Goal: Find specific page/section: Find specific page/section

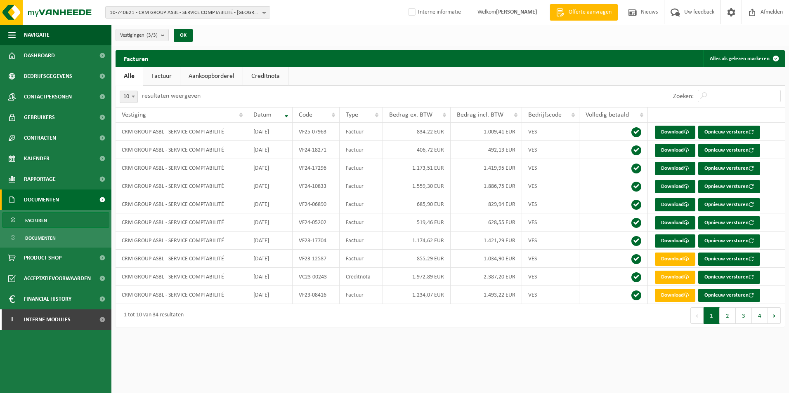
click at [329, 352] on html "10-740621 - CRM GROUP ASBL - SERVICE COMPTABILITÉ - [GEOGRAPHIC_DATA] 10-740621…" at bounding box center [394, 196] width 789 height 393
click at [287, 318] on div "1 tot 10 van 34 resultaten" at bounding box center [282, 315] width 334 height 23
click at [294, 31] on div "Vestigingen (3/3) Alles selecteren Alles deselecteren CRM GROUP ASBL - SERVICE …" at bounding box center [449, 35] width 677 height 21
click at [307, 38] on div "Vestigingen (3/3) Alles selecteren Alles deselecteren CRM GROUP ASBL - SERVICE …" at bounding box center [449, 35] width 677 height 21
click at [390, 73] on ul "Alle Factuur Aankoopborderel Creditnota" at bounding box center [449, 76] width 669 height 19
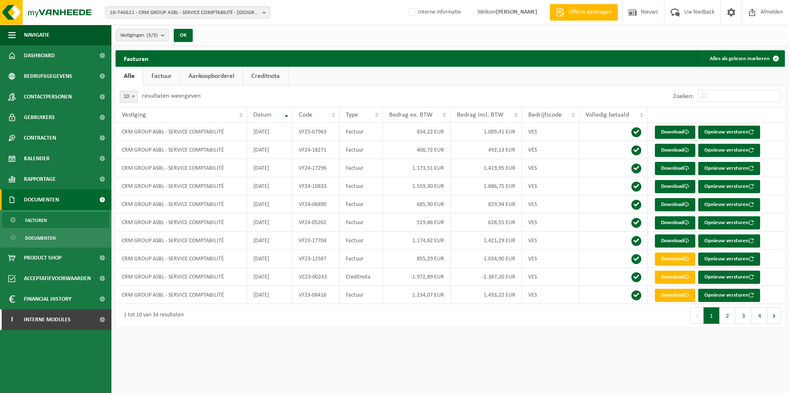
click at [379, 82] on ul "Alle Factuur Aankoopborderel Creditnota" at bounding box center [449, 76] width 669 height 19
click at [185, 15] on span "10-740621 - CRM GROUP ASBL - SERVICE COMPTABILITÉ - [GEOGRAPHIC_DATA]" at bounding box center [184, 13] width 149 height 12
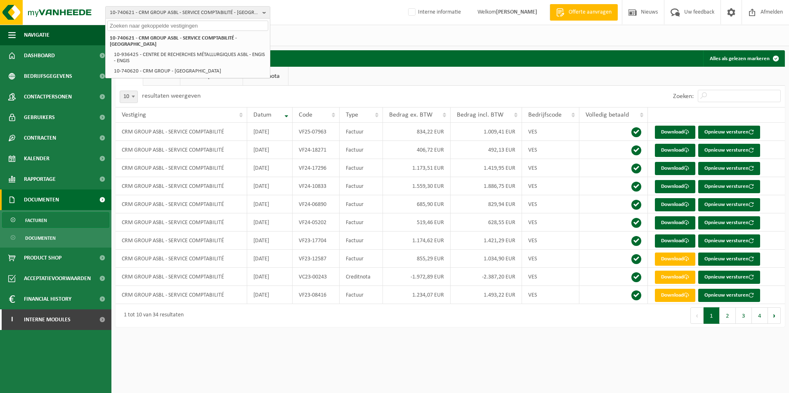
click at [146, 25] on input "text" at bounding box center [187, 26] width 161 height 10
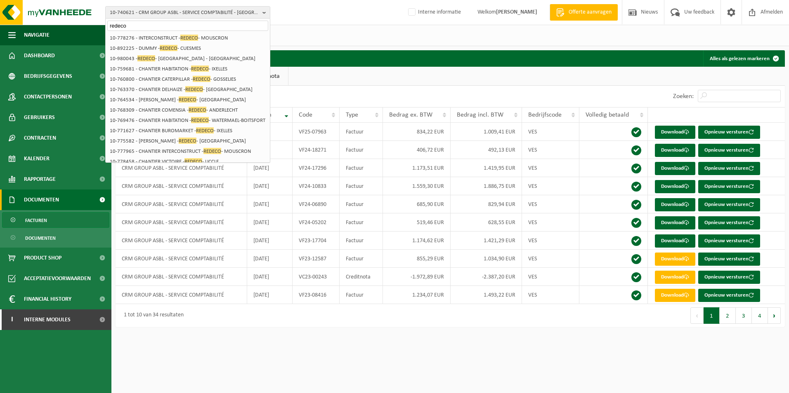
type input "redeco"
click at [350, 36] on div "Vestigingen (3/3) Alles selecteren Alles deselecteren CRM GROUP ASBL - SERVICE …" at bounding box center [449, 35] width 677 height 21
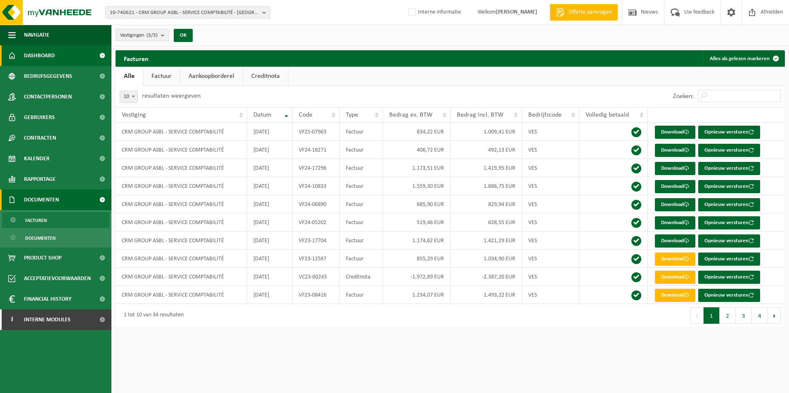
click at [60, 57] on link "Dashboard" at bounding box center [55, 55] width 111 height 21
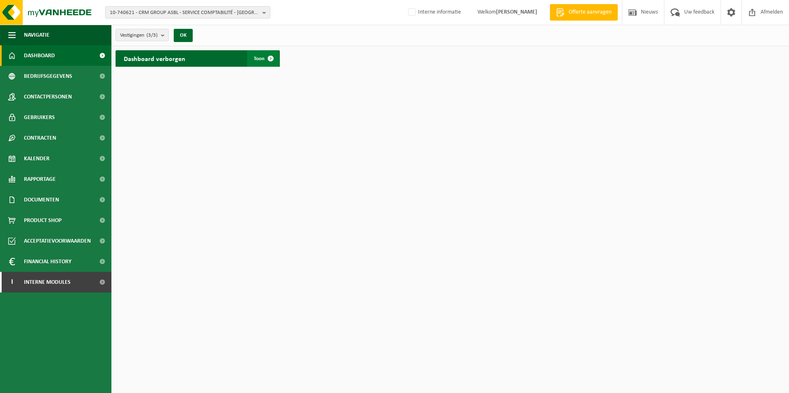
click at [265, 57] on span at bounding box center [270, 58] width 16 height 16
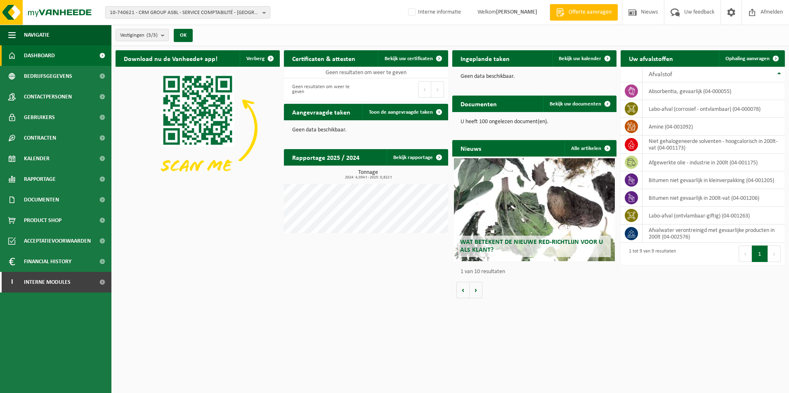
click at [627, 334] on html "10-740621 - CRM GROUP ASBL - SERVICE COMPTABILITÉ - [GEOGRAPHIC_DATA] 10-740621…" at bounding box center [394, 196] width 789 height 393
click at [681, 301] on div "Download nu de Vanheede+ app! Verberg Certificaten & attesten Bekijk uw certifi…" at bounding box center [449, 174] width 673 height 257
